Goal: Information Seeking & Learning: Learn about a topic

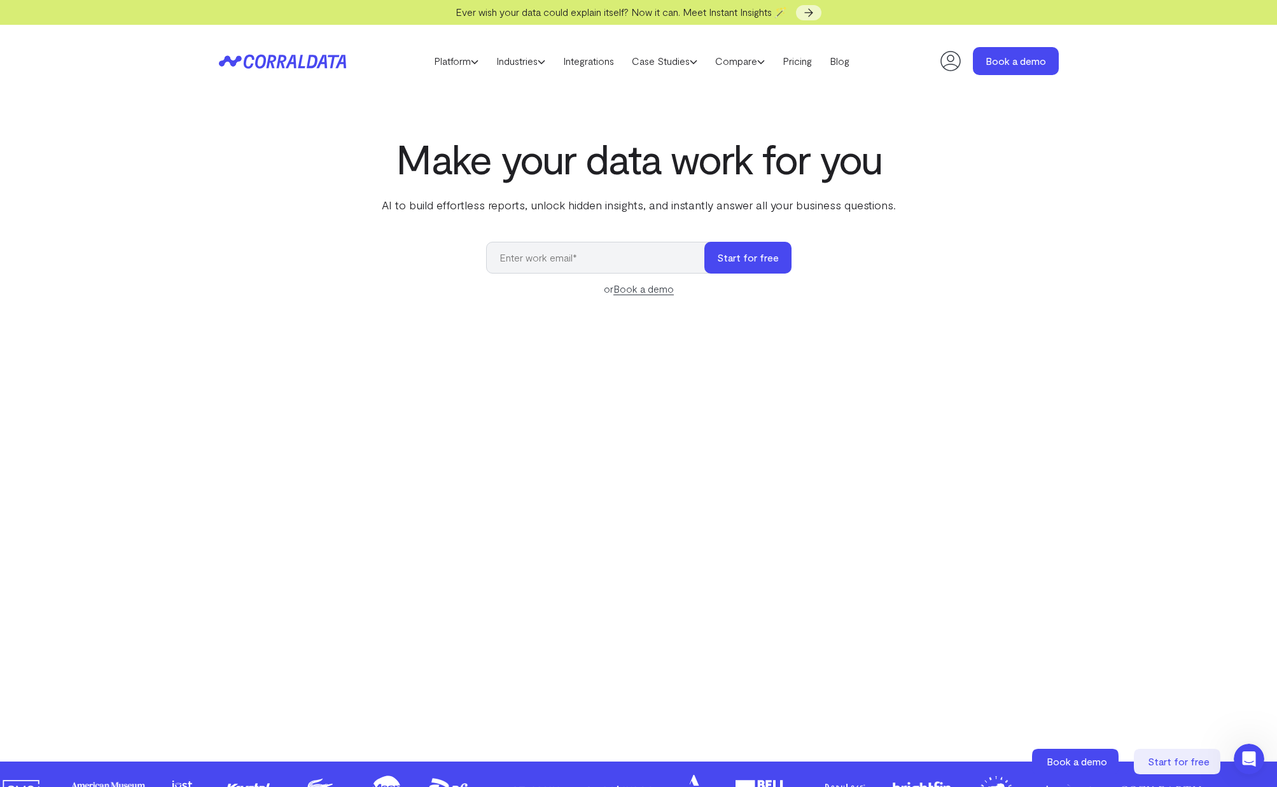
click at [243, 180] on div "Make your data work for you AI to build effortless reports, unlock hidden insig…" at bounding box center [639, 420] width 917 height 569
click at [300, 60] on icon at bounding box center [274, 61] width 62 height 14
click at [812, 64] on link "Pricing" at bounding box center [797, 61] width 47 height 19
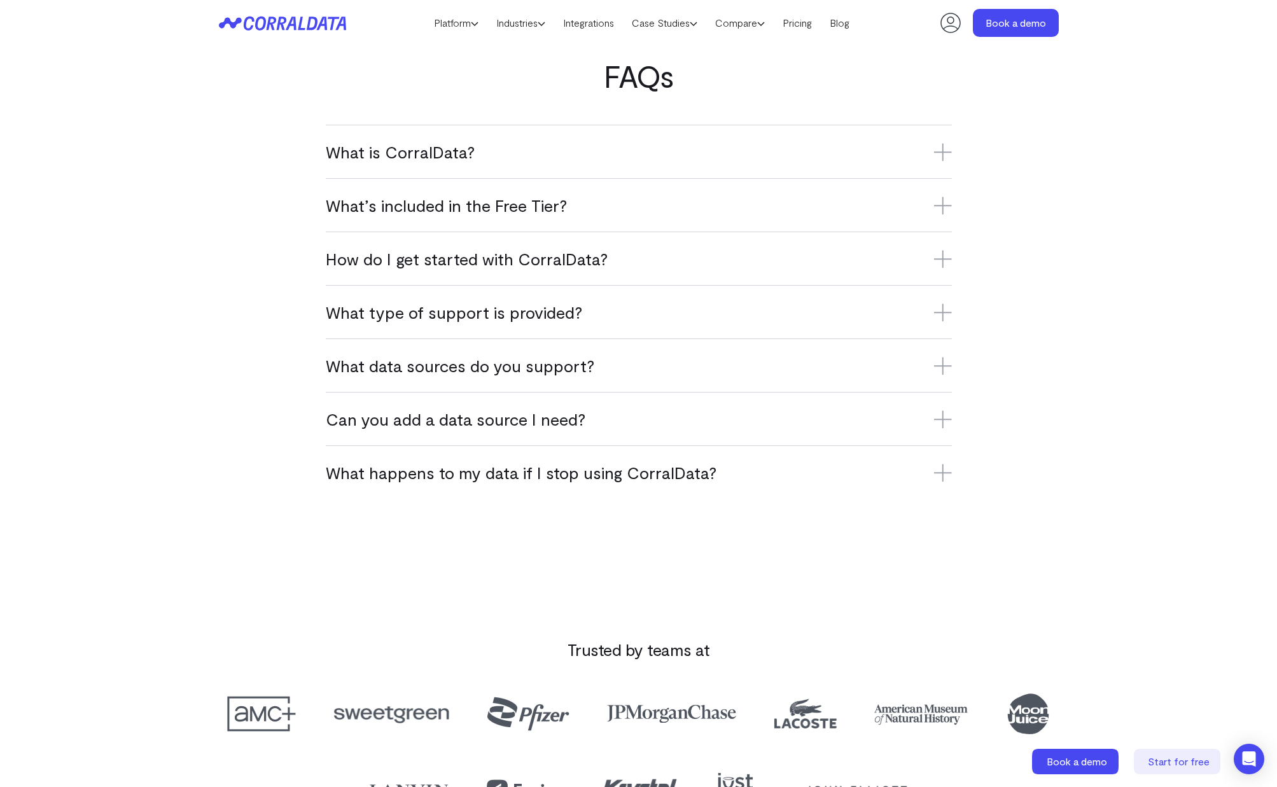
scroll to position [761, 0]
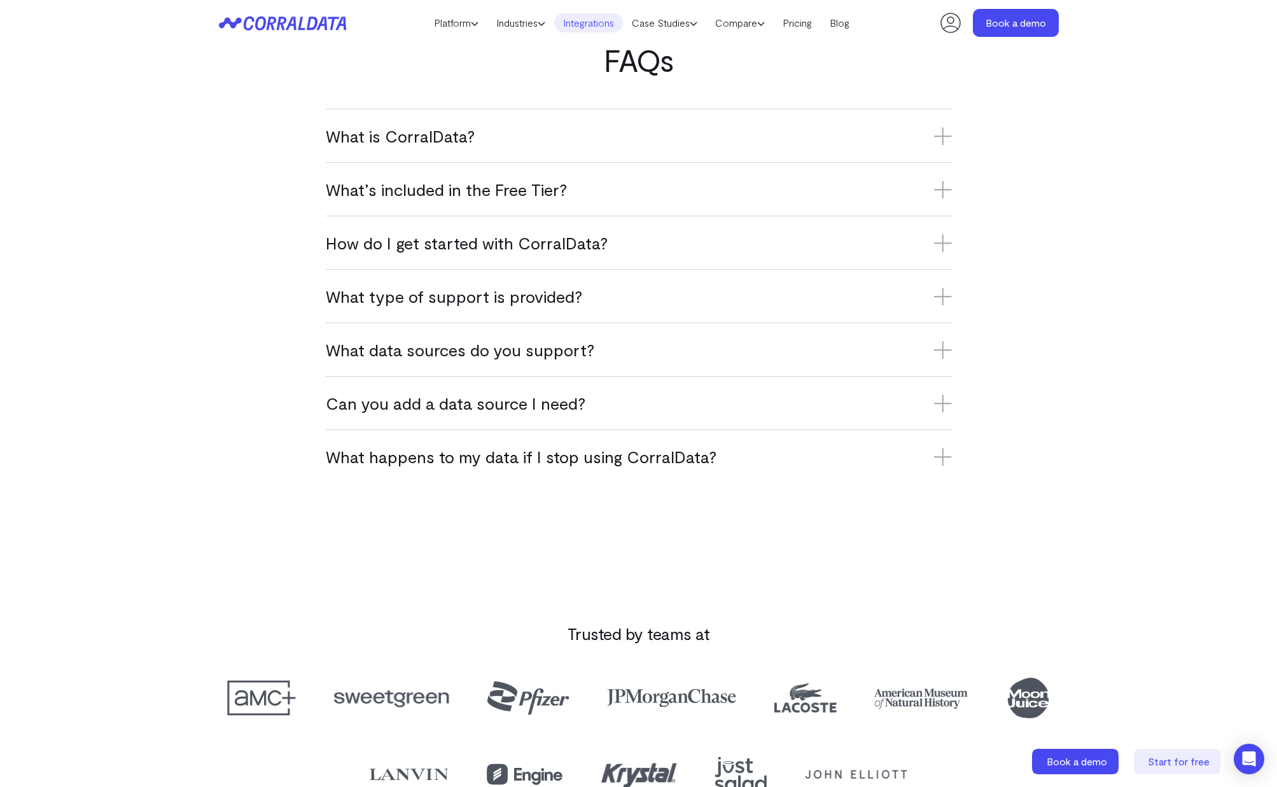
click at [593, 21] on link "Integrations" at bounding box center [588, 22] width 69 height 19
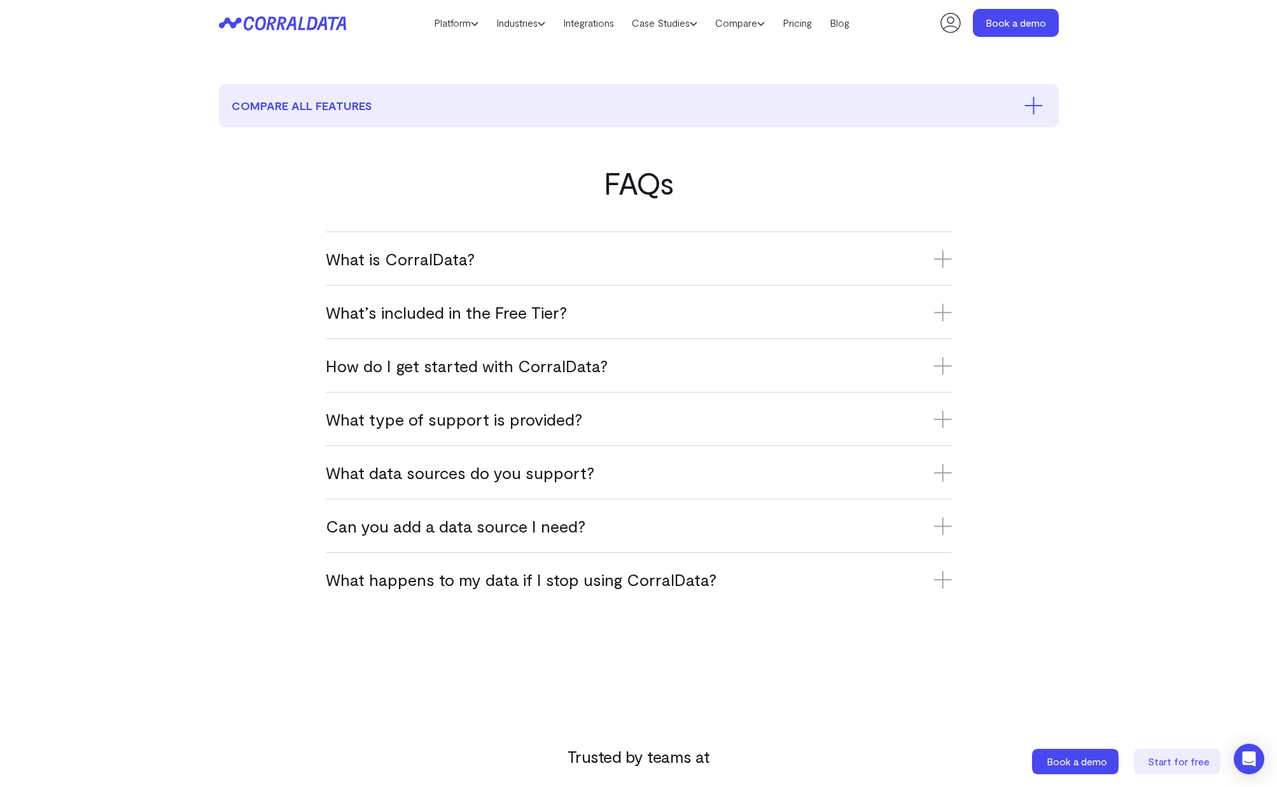
scroll to position [605, 0]
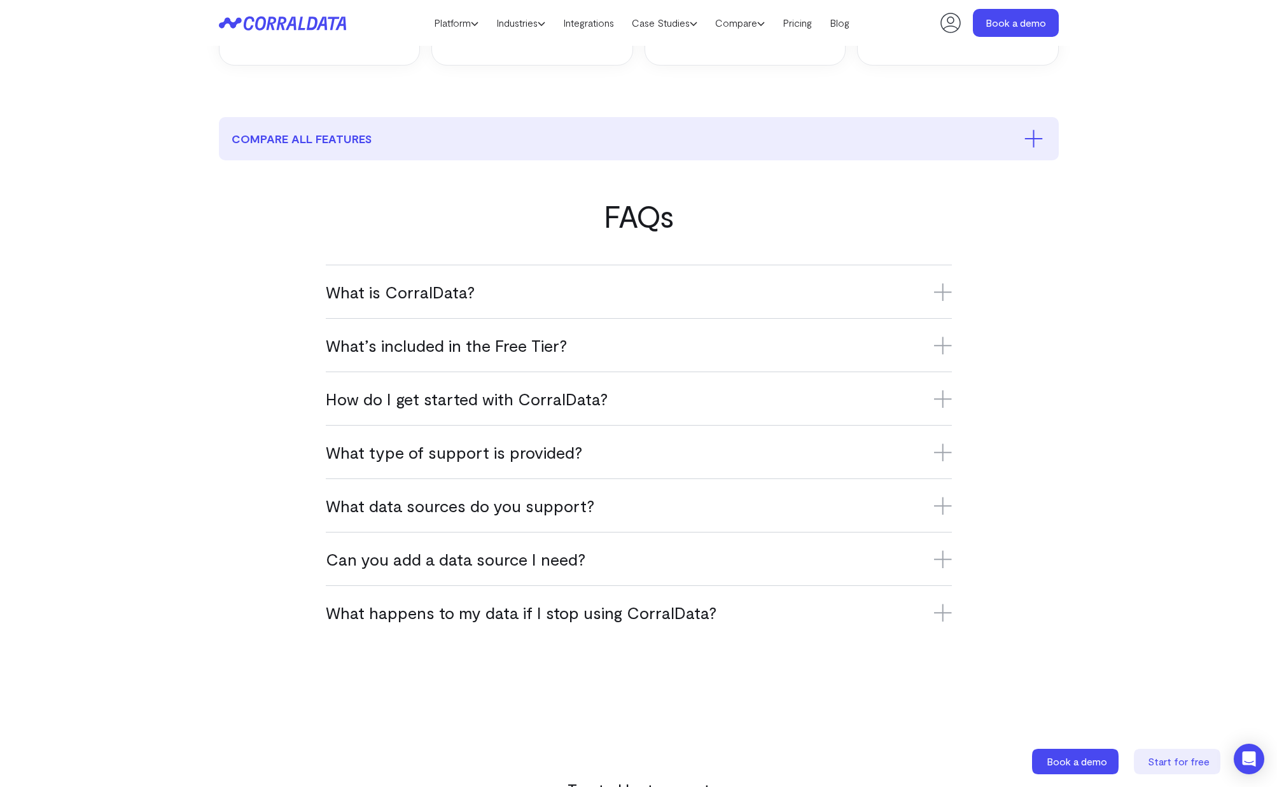
click at [456, 337] on h3 "What’s included in the Free Tier?" at bounding box center [639, 345] width 626 height 21
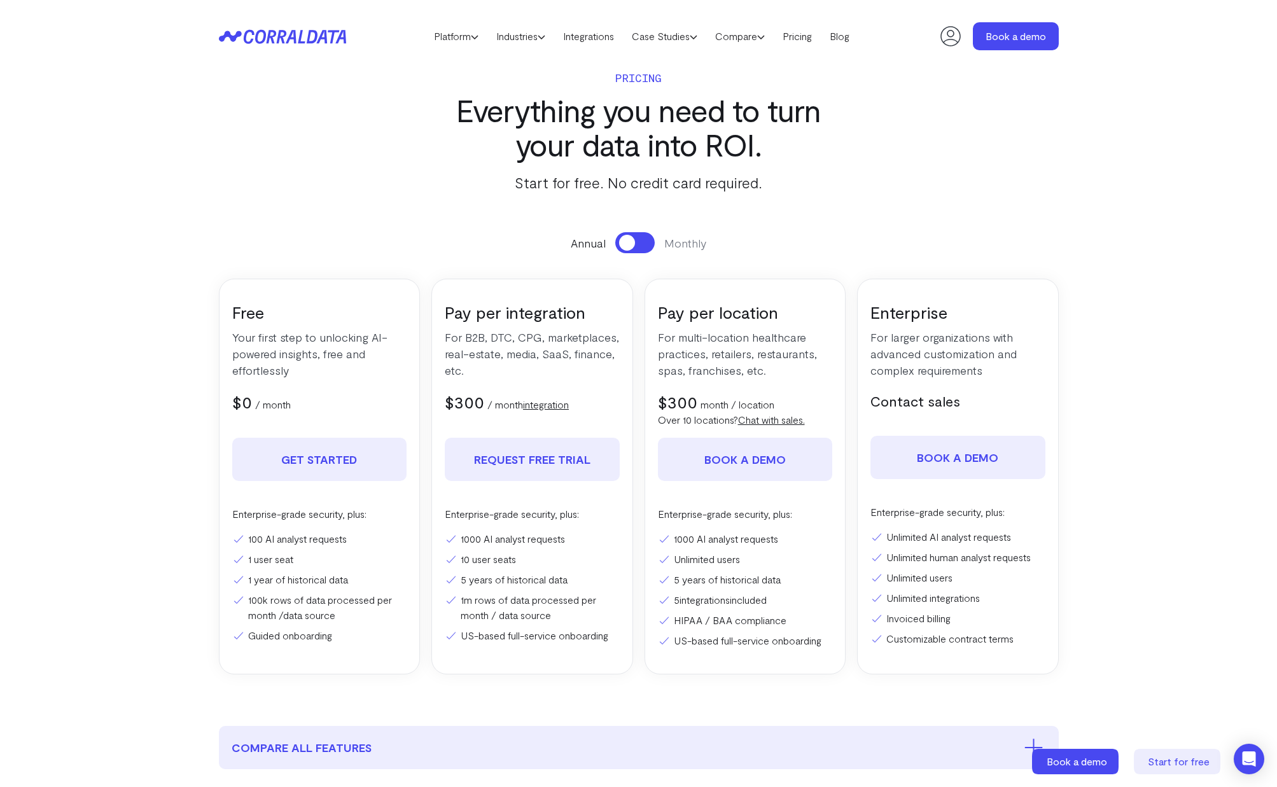
scroll to position [0, 0]
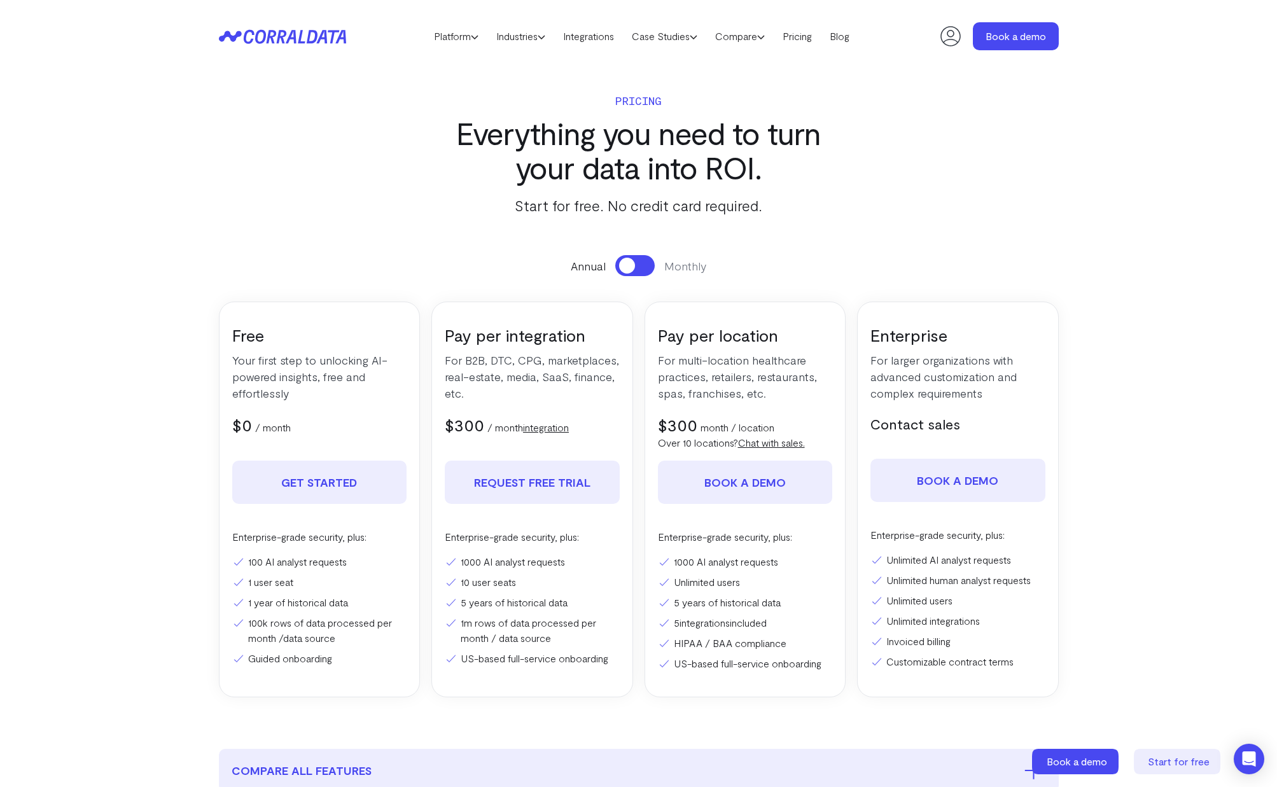
click at [640, 262] on button at bounding box center [634, 265] width 39 height 21
